Goal: Task Accomplishment & Management: Use online tool/utility

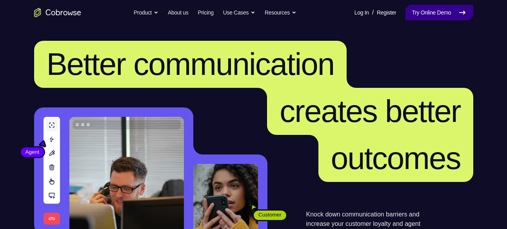
click at [428, 11] on link "Try Online Demo" at bounding box center [438, 13] width 67 height 16
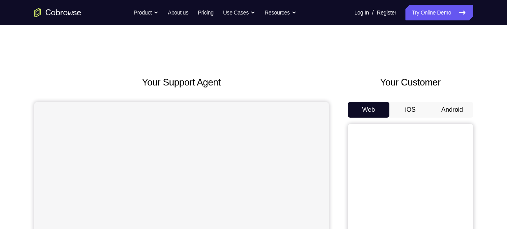
click at [447, 110] on button "Android" at bounding box center [452, 110] width 42 height 16
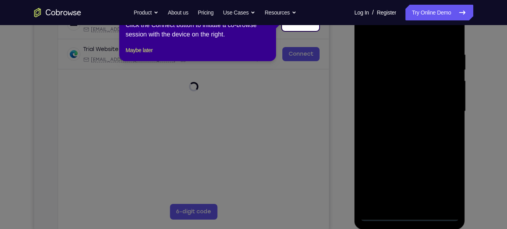
click at [411, 214] on icon at bounding box center [256, 114] width 513 height 229
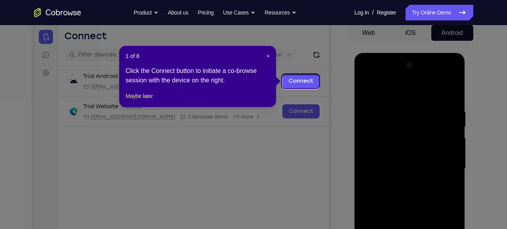
scroll to position [75, 0]
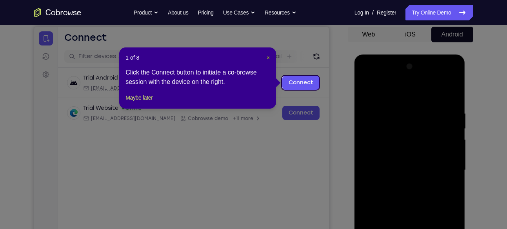
click at [268, 57] on span "×" at bounding box center [267, 57] width 3 height 6
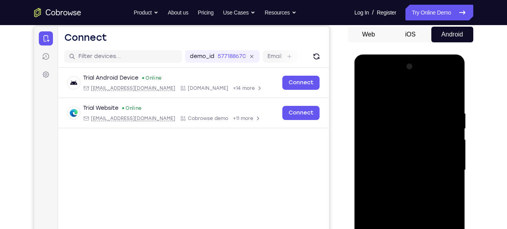
scroll to position [145, 0]
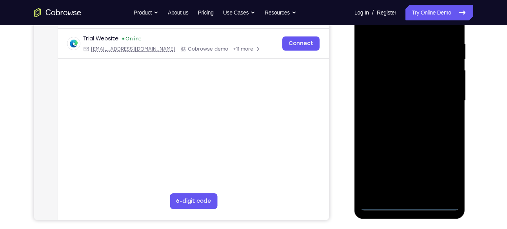
click at [406, 203] on div at bounding box center [409, 100] width 99 height 219
click at [444, 173] on div at bounding box center [409, 100] width 99 height 219
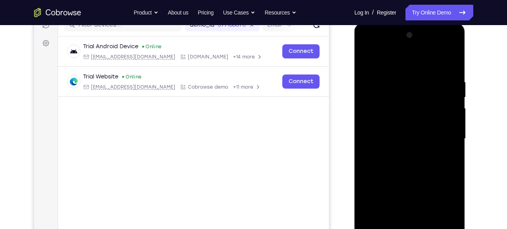
scroll to position [106, 0]
click at [384, 64] on div at bounding box center [409, 138] width 99 height 219
drag, startPoint x: 448, startPoint y: 136, endPoint x: 561, endPoint y: 82, distance: 125.7
click at [448, 136] on div at bounding box center [409, 138] width 99 height 219
click at [397, 153] on div at bounding box center [409, 138] width 99 height 219
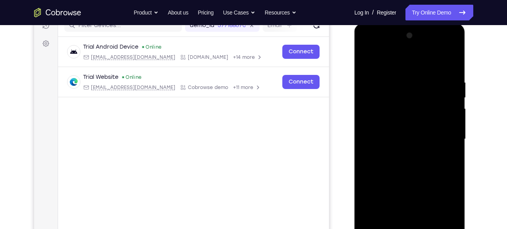
scroll to position [122, 0]
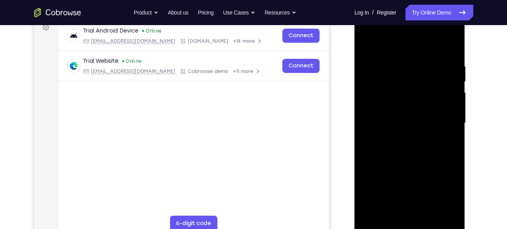
click at [388, 114] on div at bounding box center [409, 122] width 99 height 219
click at [409, 125] on div at bounding box center [409, 122] width 99 height 219
click at [378, 150] on div at bounding box center [409, 122] width 99 height 219
click at [402, 147] on div at bounding box center [409, 122] width 99 height 219
click at [442, 47] on div at bounding box center [409, 122] width 99 height 219
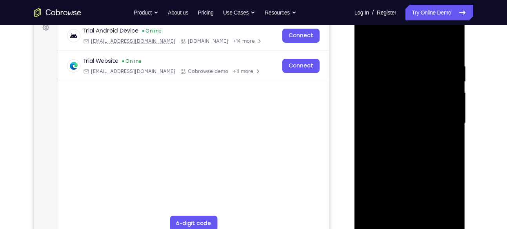
scroll to position [123, 0]
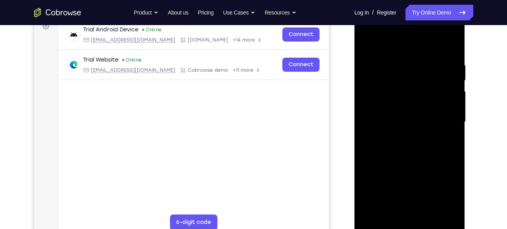
drag, startPoint x: 415, startPoint y: 110, endPoint x: 394, endPoint y: 154, distance: 48.9
click at [394, 154] on div at bounding box center [409, 121] width 99 height 219
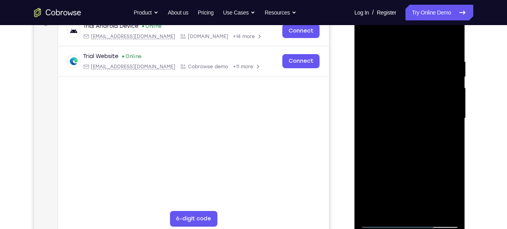
scroll to position [122, 0]
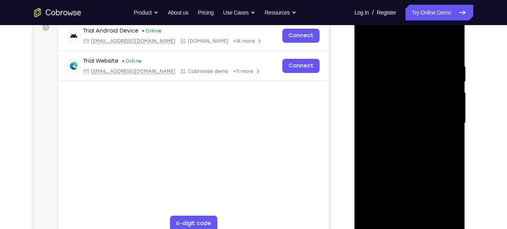
click at [455, 44] on div at bounding box center [409, 122] width 99 height 219
click at [368, 41] on div at bounding box center [409, 122] width 99 height 219
click at [398, 61] on div at bounding box center [409, 122] width 99 height 219
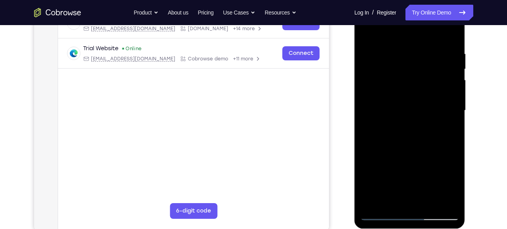
scroll to position [133, 0]
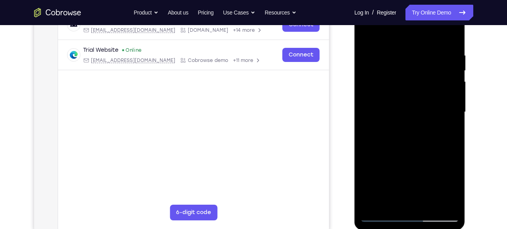
click at [395, 74] on div at bounding box center [409, 111] width 99 height 219
click at [442, 63] on div at bounding box center [409, 111] width 99 height 219
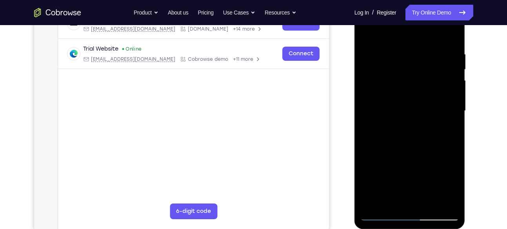
scroll to position [134, 0]
click at [364, 78] on div at bounding box center [409, 111] width 99 height 219
click at [366, 78] on div at bounding box center [409, 111] width 99 height 219
click at [367, 74] on div at bounding box center [409, 111] width 99 height 219
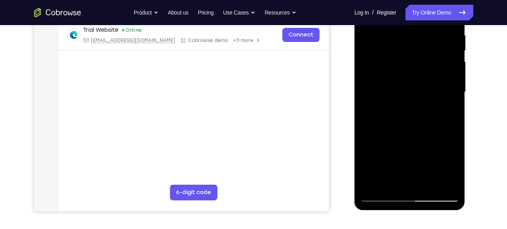
drag, startPoint x: 426, startPoint y: 55, endPoint x: 426, endPoint y: 75, distance: 20.0
click at [426, 75] on div at bounding box center [409, 91] width 99 height 219
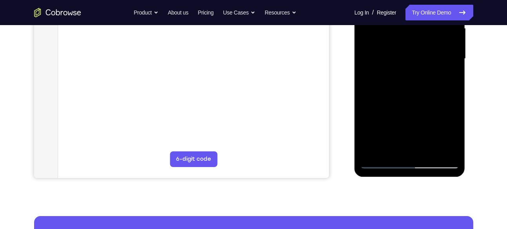
scroll to position [188, 0]
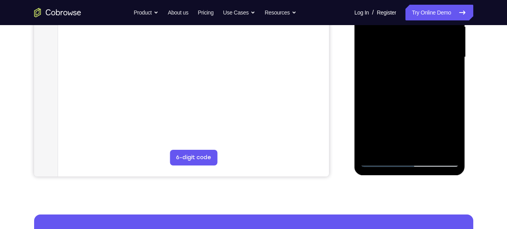
click at [426, 75] on div at bounding box center [409, 56] width 99 height 219
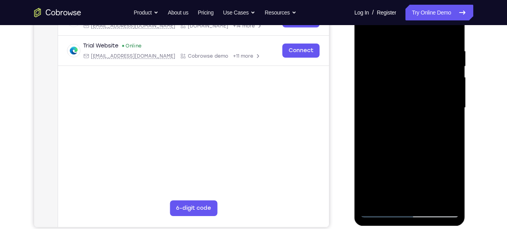
scroll to position [121, 0]
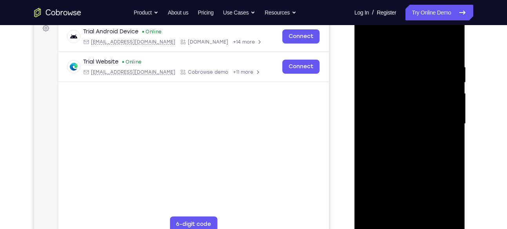
click at [449, 47] on div at bounding box center [409, 123] width 99 height 219
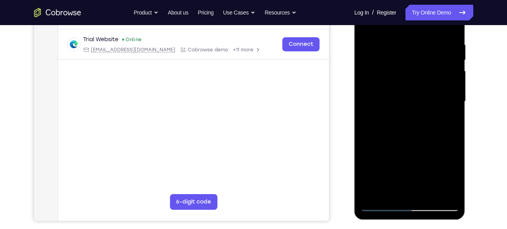
scroll to position [122, 0]
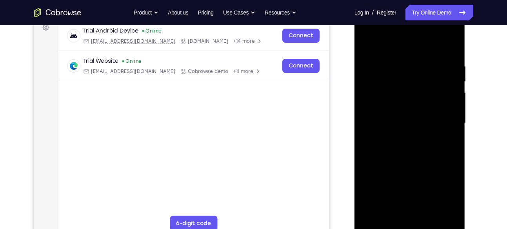
click at [446, 63] on div at bounding box center [409, 122] width 99 height 219
click at [451, 47] on div at bounding box center [409, 122] width 99 height 219
click at [396, 58] on div at bounding box center [409, 122] width 99 height 219
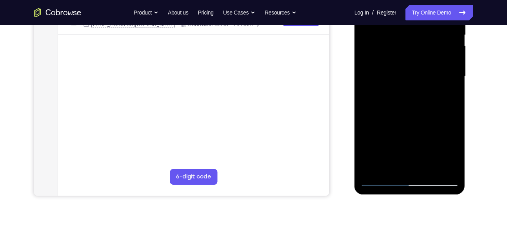
scroll to position [178, 0]
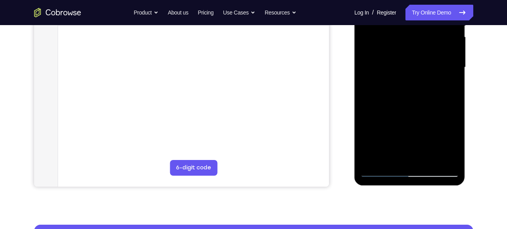
click at [439, 158] on div at bounding box center [409, 67] width 99 height 219
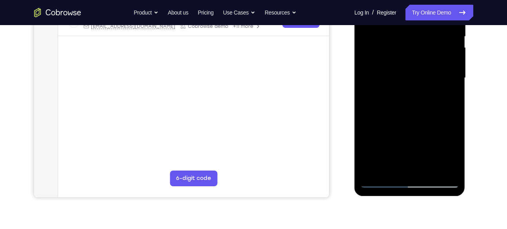
scroll to position [156, 0]
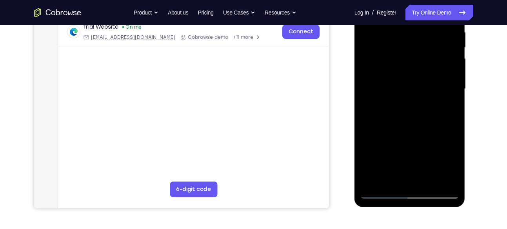
click at [448, 77] on div at bounding box center [409, 88] width 99 height 219
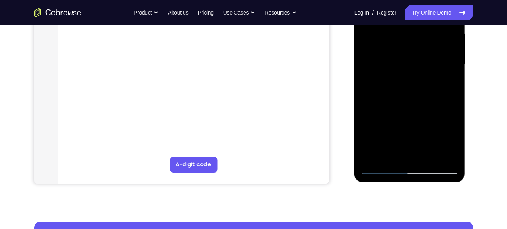
scroll to position [182, 0]
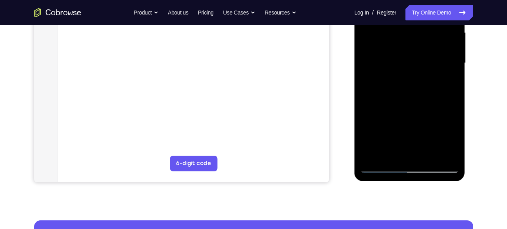
click at [438, 149] on div at bounding box center [409, 62] width 99 height 219
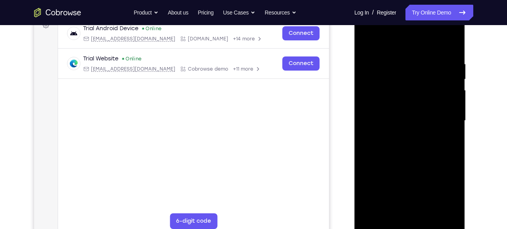
scroll to position [121, 0]
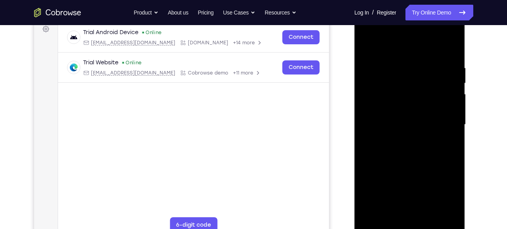
click at [449, 45] on div at bounding box center [409, 124] width 99 height 219
drag, startPoint x: 436, startPoint y: 61, endPoint x: 395, endPoint y: 56, distance: 41.0
click at [395, 56] on div at bounding box center [409, 124] width 99 height 219
click at [435, 60] on div at bounding box center [409, 124] width 99 height 219
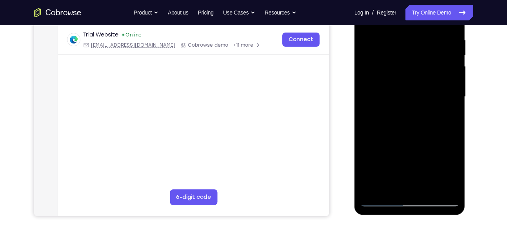
scroll to position [136, 0]
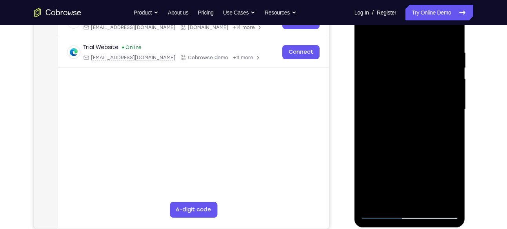
click at [363, 92] on div at bounding box center [409, 109] width 99 height 219
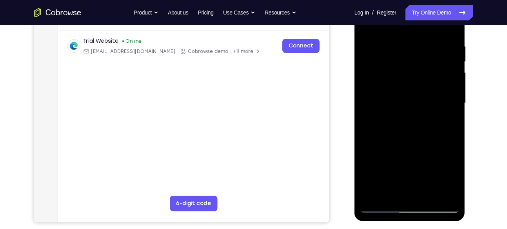
scroll to position [141, 0]
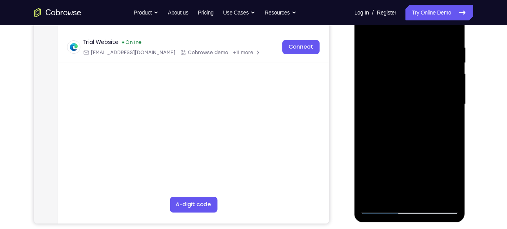
click at [452, 78] on div at bounding box center [409, 104] width 99 height 219
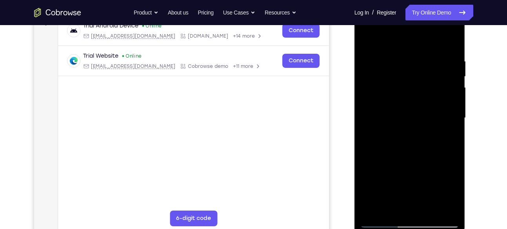
click at [364, 89] on div at bounding box center [409, 117] width 99 height 219
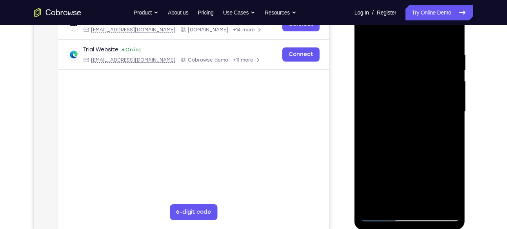
click at [426, 100] on div at bounding box center [409, 111] width 99 height 219
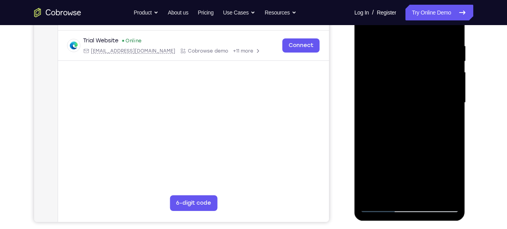
scroll to position [134, 0]
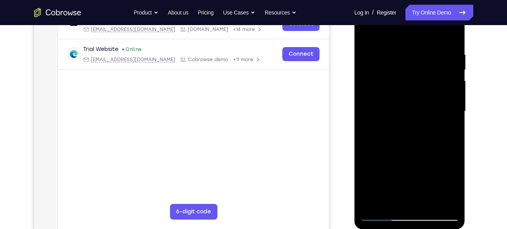
click at [366, 74] on div at bounding box center [409, 111] width 99 height 219
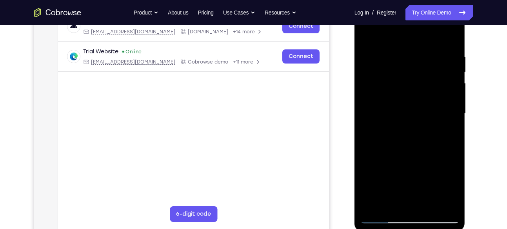
scroll to position [131, 0]
click at [451, 90] on div at bounding box center [409, 113] width 99 height 219
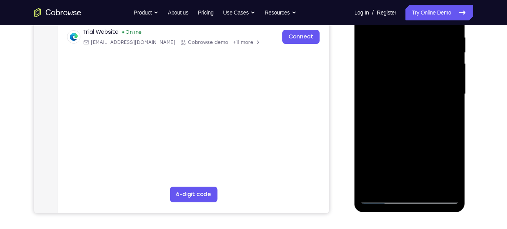
scroll to position [152, 0]
click at [362, 96] on div at bounding box center [409, 93] width 99 height 219
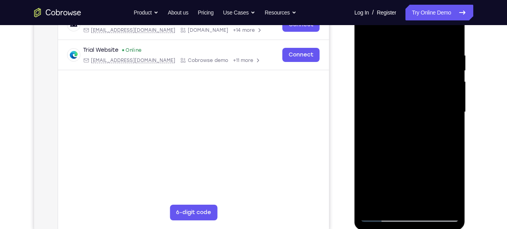
scroll to position [149, 0]
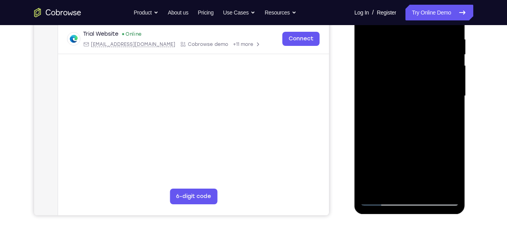
click at [451, 104] on div at bounding box center [409, 95] width 99 height 219
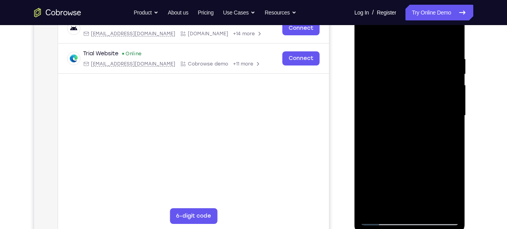
scroll to position [129, 0]
click at [453, 87] on div at bounding box center [409, 115] width 99 height 219
click at [452, 40] on div at bounding box center [409, 115] width 99 height 219
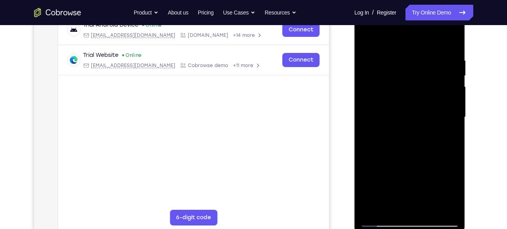
scroll to position [127, 0]
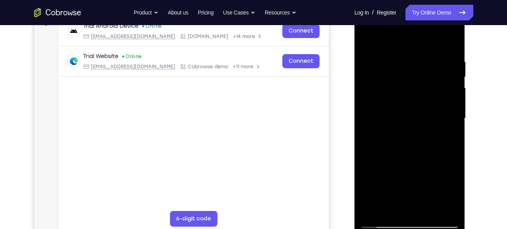
drag, startPoint x: 442, startPoint y: 47, endPoint x: 362, endPoint y: 61, distance: 80.7
click at [362, 61] on div at bounding box center [409, 118] width 99 height 219
drag, startPoint x: 443, startPoint y: 55, endPoint x: 423, endPoint y: 56, distance: 20.4
click at [423, 56] on div at bounding box center [409, 118] width 99 height 219
click at [433, 49] on div at bounding box center [409, 118] width 99 height 219
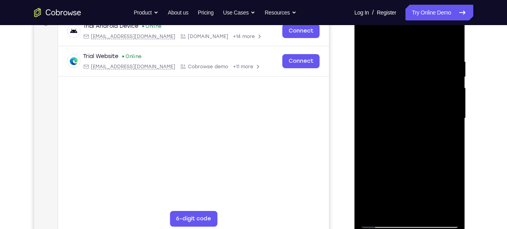
scroll to position [121, 0]
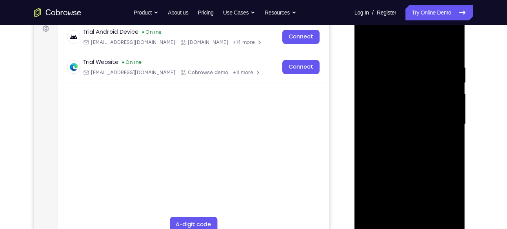
click at [451, 49] on div at bounding box center [409, 123] width 99 height 219
click at [453, 56] on div at bounding box center [409, 123] width 99 height 219
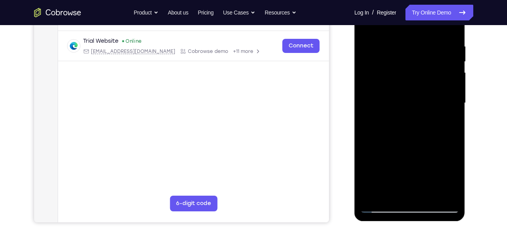
scroll to position [136, 0]
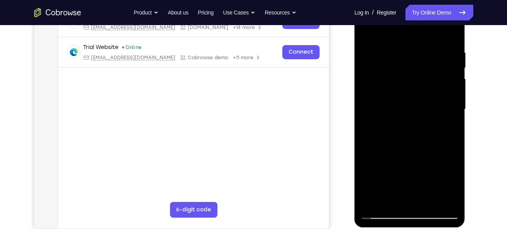
click at [363, 96] on div at bounding box center [409, 109] width 99 height 219
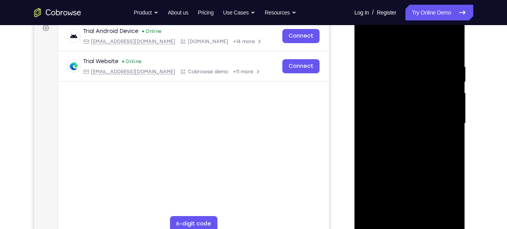
scroll to position [124, 0]
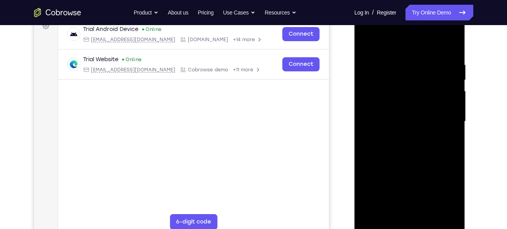
drag, startPoint x: 388, startPoint y: 102, endPoint x: 450, endPoint y: 96, distance: 62.2
click at [450, 96] on div at bounding box center [409, 121] width 99 height 219
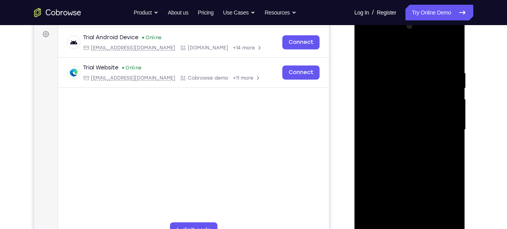
scroll to position [114, 0]
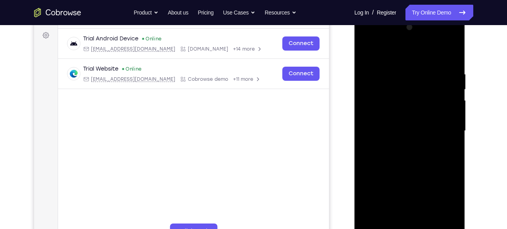
click at [451, 94] on div at bounding box center [409, 130] width 99 height 219
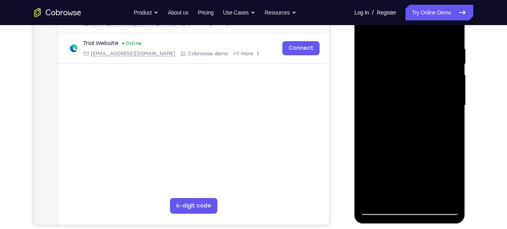
scroll to position [140, 0]
click at [451, 94] on div at bounding box center [409, 104] width 99 height 219
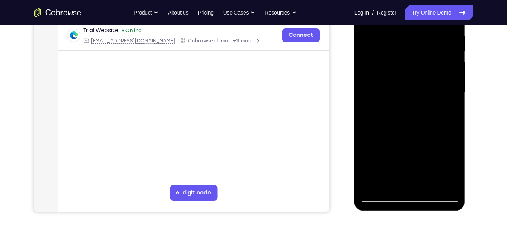
scroll to position [154, 0]
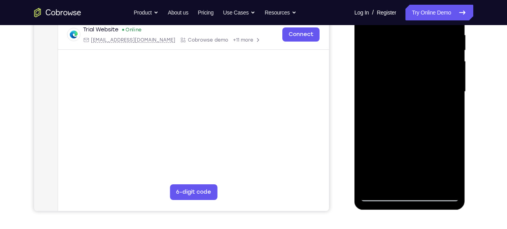
click at [364, 97] on div at bounding box center [409, 91] width 99 height 219
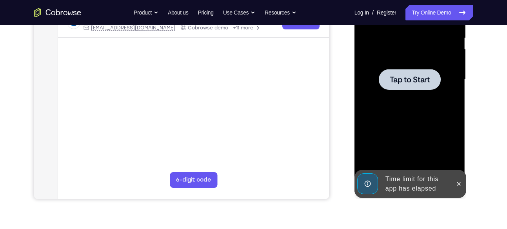
scroll to position [168, 0]
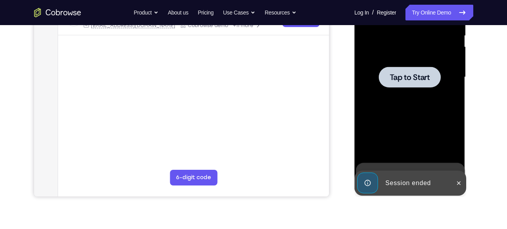
click at [388, 87] on div at bounding box center [409, 76] width 99 height 219
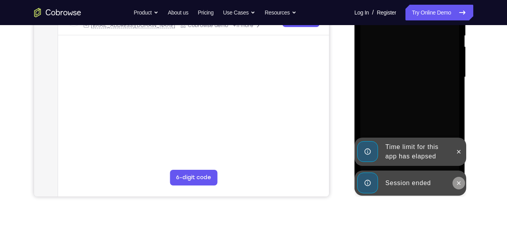
click at [462, 183] on button at bounding box center [458, 183] width 13 height 13
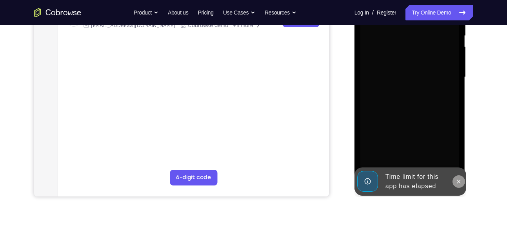
click at [458, 181] on icon at bounding box center [458, 181] width 6 height 6
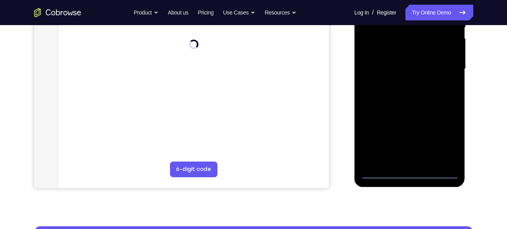
scroll to position [178, 0]
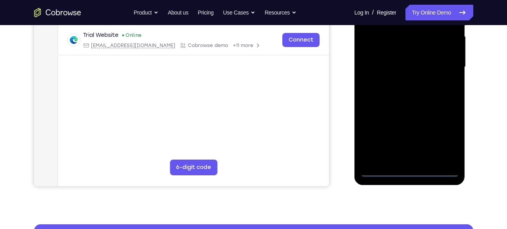
click at [408, 171] on div at bounding box center [409, 66] width 99 height 219
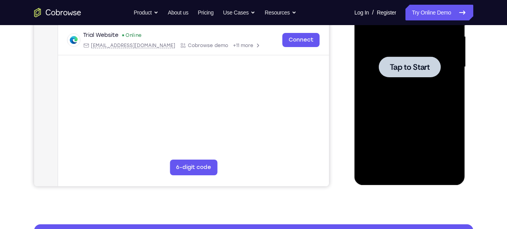
click at [385, 73] on div at bounding box center [410, 66] width 62 height 21
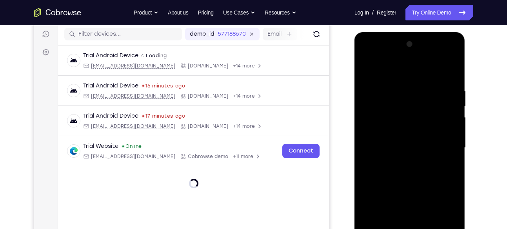
scroll to position [157, 0]
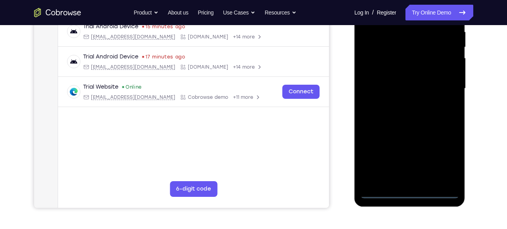
click at [411, 190] on div at bounding box center [409, 88] width 99 height 219
click at [447, 159] on div at bounding box center [409, 88] width 99 height 219
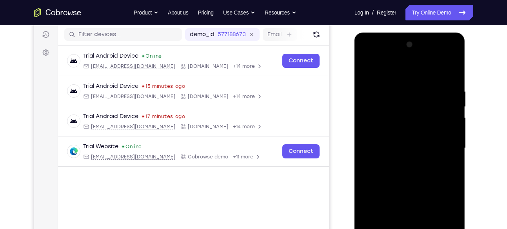
scroll to position [95, 0]
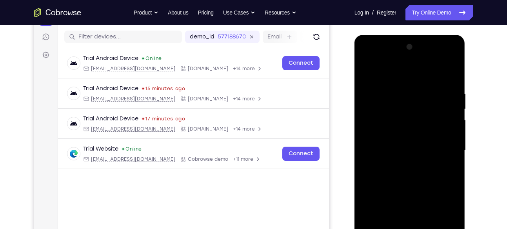
click at [392, 76] on div at bounding box center [409, 150] width 99 height 219
click at [442, 148] on div at bounding box center [409, 150] width 99 height 219
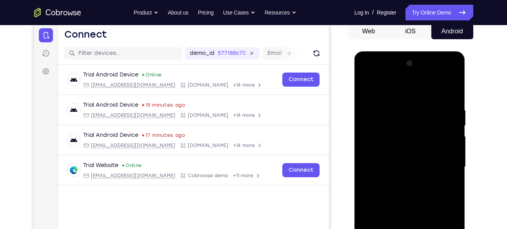
scroll to position [78, 0]
click at [400, 181] on div at bounding box center [409, 167] width 99 height 219
click at [419, 157] on div at bounding box center [409, 167] width 99 height 219
click at [394, 164] on div at bounding box center [409, 167] width 99 height 219
click at [387, 191] on div at bounding box center [409, 167] width 99 height 219
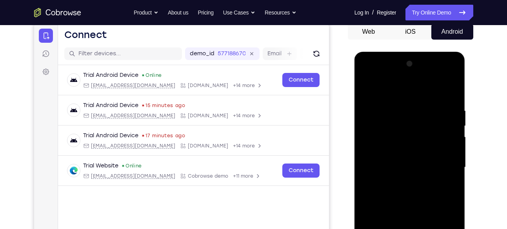
scroll to position [92, 0]
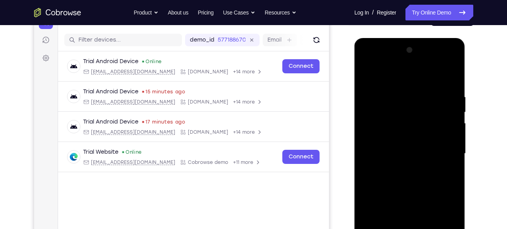
click at [398, 179] on div at bounding box center [409, 153] width 99 height 219
click at [403, 177] on div at bounding box center [409, 153] width 99 height 219
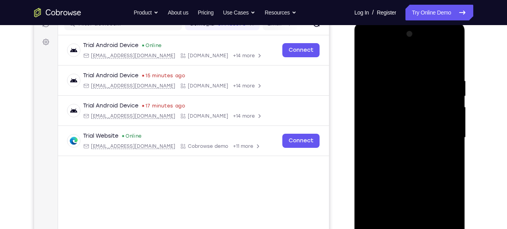
scroll to position [122, 0]
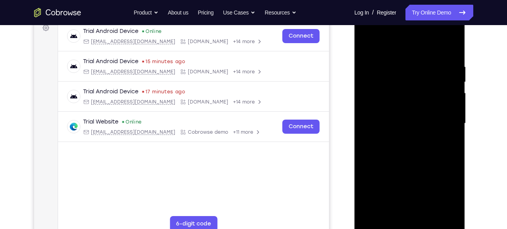
click at [447, 56] on div at bounding box center [409, 123] width 99 height 219
click at [390, 161] on div at bounding box center [409, 123] width 99 height 219
click at [450, 55] on div at bounding box center [409, 123] width 99 height 219
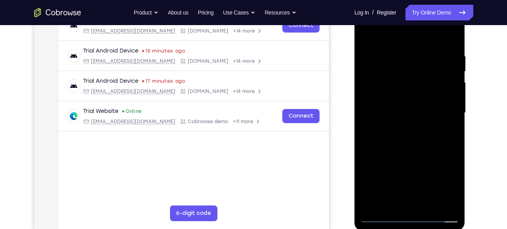
scroll to position [133, 0]
click at [397, 47] on div at bounding box center [409, 112] width 99 height 219
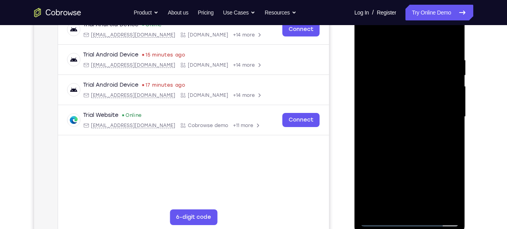
scroll to position [128, 0]
click at [451, 98] on div at bounding box center [409, 116] width 99 height 219
click at [458, 91] on div at bounding box center [409, 116] width 99 height 219
click at [452, 91] on div at bounding box center [409, 116] width 99 height 219
drag, startPoint x: 429, startPoint y: 96, endPoint x: 355, endPoint y: 89, distance: 74.8
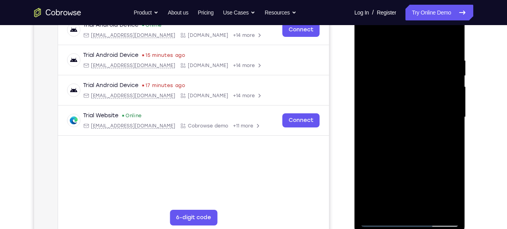
click at [355, 89] on div at bounding box center [409, 119] width 111 height 234
drag, startPoint x: 442, startPoint y: 92, endPoint x: 368, endPoint y: 83, distance: 75.0
click at [368, 83] on div at bounding box center [409, 116] width 99 height 219
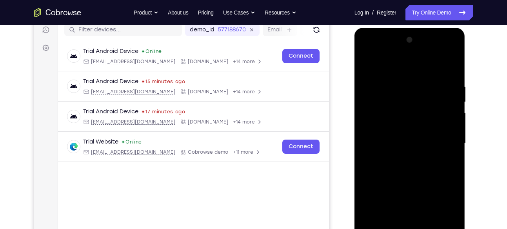
drag, startPoint x: 444, startPoint y: 127, endPoint x: 344, endPoint y: 114, distance: 100.7
click at [354, 114] on html "Online web based iOS Simulators and Android Emulators. Run iPhone, iPad, Mobile…" at bounding box center [410, 145] width 112 height 235
click at [449, 67] on div at bounding box center [409, 143] width 99 height 219
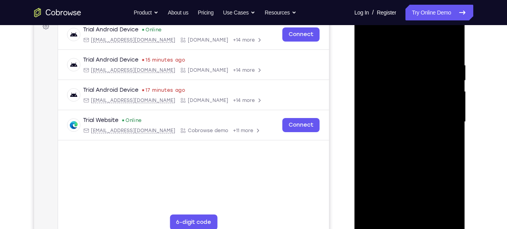
scroll to position [124, 0]
click at [449, 44] on div at bounding box center [409, 121] width 99 height 219
drag, startPoint x: 427, startPoint y: 162, endPoint x: 424, endPoint y: 64, distance: 97.6
click at [424, 64] on div at bounding box center [409, 121] width 99 height 219
click at [370, 39] on div at bounding box center [409, 121] width 99 height 219
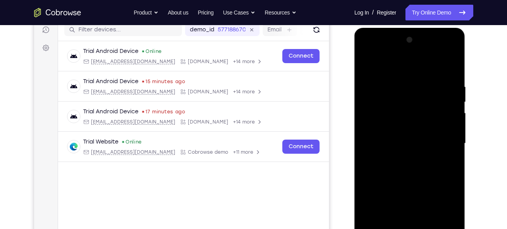
scroll to position [99, 0]
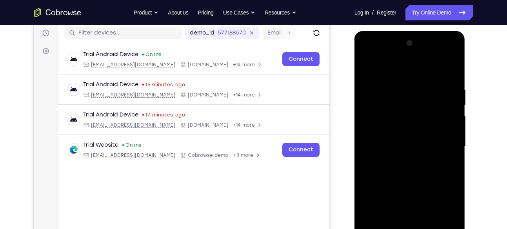
click at [366, 66] on div at bounding box center [409, 146] width 99 height 219
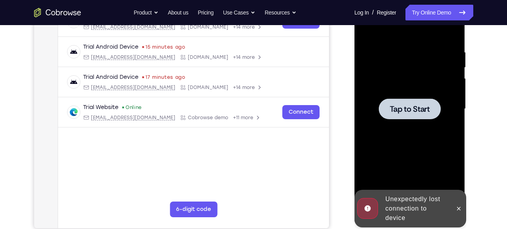
click at [412, 107] on span "Tap to Start" at bounding box center [409, 109] width 40 height 8
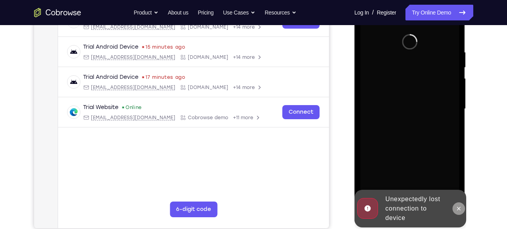
click at [456, 204] on button at bounding box center [458, 208] width 13 height 13
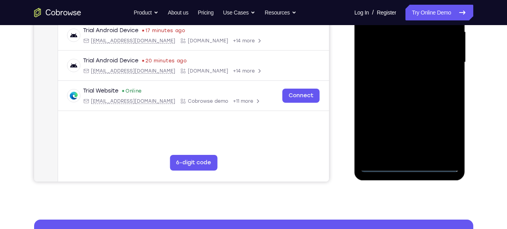
scroll to position [196, 0]
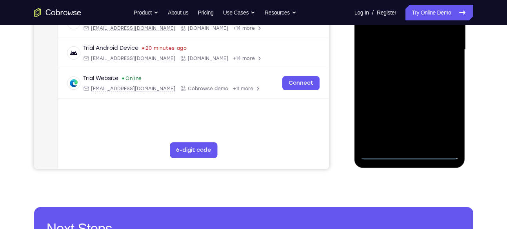
click at [411, 150] on div at bounding box center [409, 49] width 99 height 219
click at [410, 152] on div at bounding box center [409, 49] width 99 height 219
click at [448, 120] on div at bounding box center [409, 49] width 99 height 219
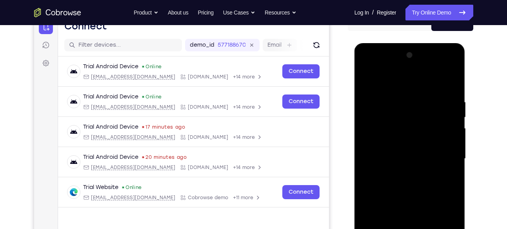
scroll to position [86, 0]
click at [383, 79] on div at bounding box center [409, 158] width 99 height 219
click at [440, 153] on div at bounding box center [409, 158] width 99 height 219
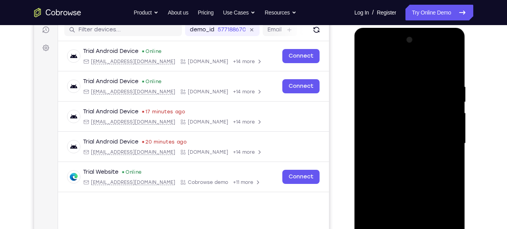
scroll to position [127, 0]
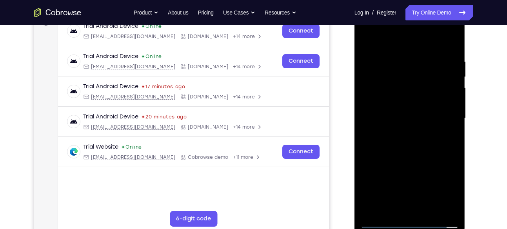
click at [400, 131] on div at bounding box center [409, 118] width 99 height 219
click at [402, 109] on div at bounding box center [409, 118] width 99 height 219
click at [380, 117] on div at bounding box center [409, 118] width 99 height 219
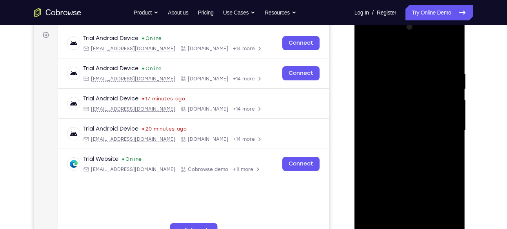
scroll to position [114, 0]
click at [399, 152] on div at bounding box center [409, 130] width 99 height 219
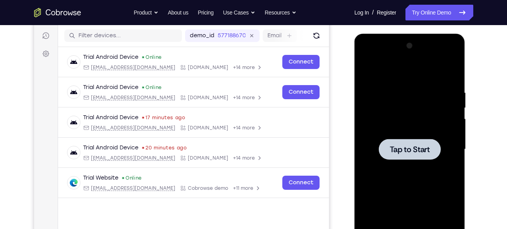
scroll to position [95, 0]
